Goal: Complete application form: Complete application form

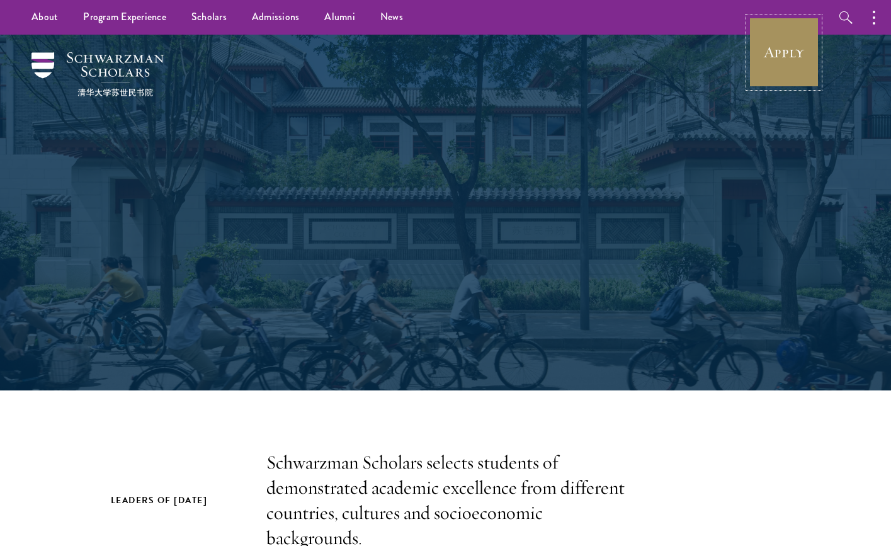
click at [779, 62] on link "Apply" at bounding box center [784, 52] width 71 height 71
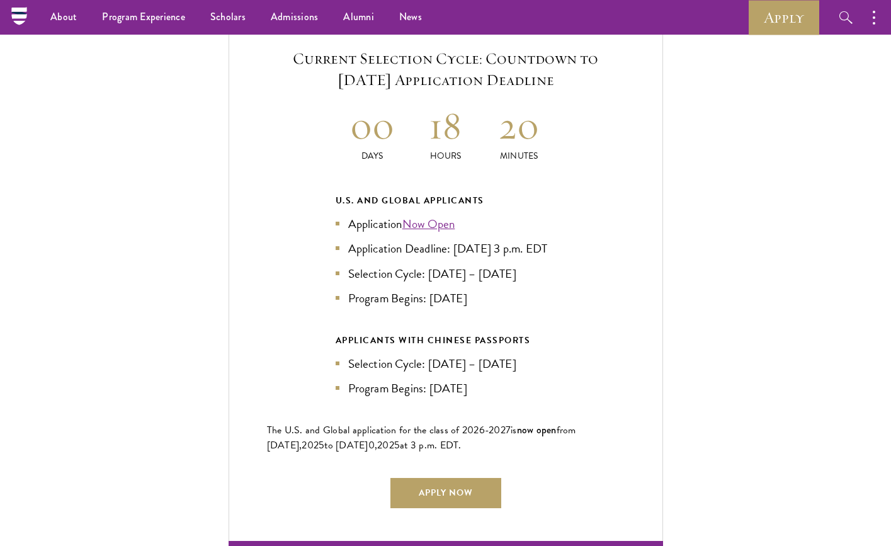
scroll to position [2673, 0]
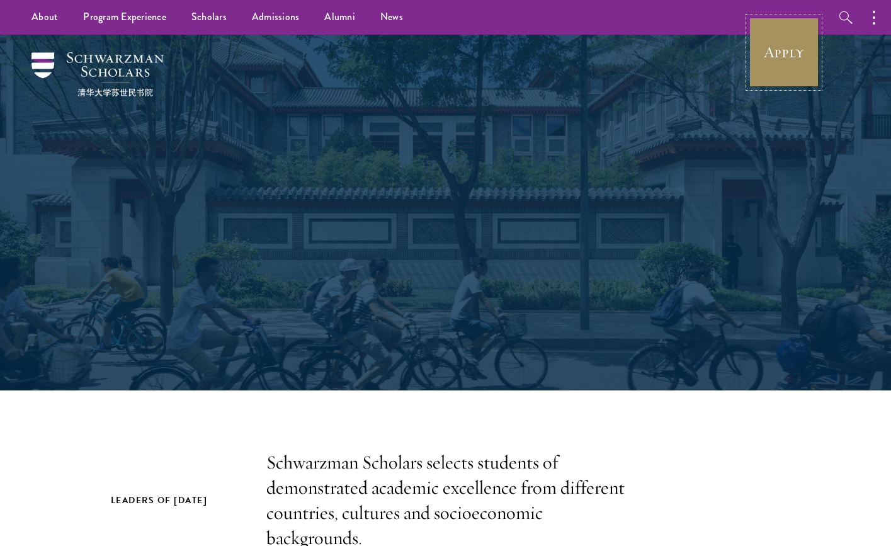
click at [783, 67] on link "Apply" at bounding box center [784, 52] width 71 height 71
